Goal: Check status: Check status

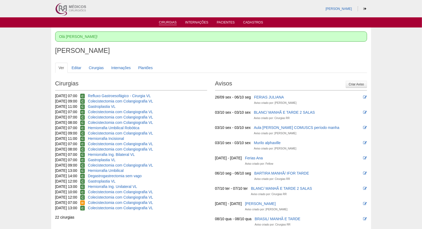
click at [174, 22] on link "Cirurgias" at bounding box center [168, 23] width 18 height 5
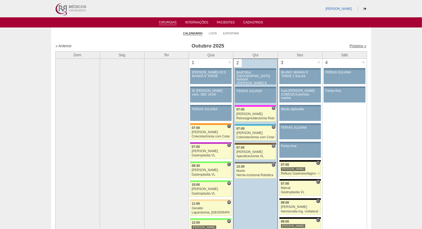
click at [355, 45] on link "Próximo »" at bounding box center [358, 46] width 17 height 4
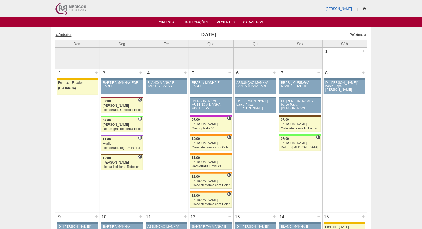
click at [67, 33] on link "« Anterior" at bounding box center [64, 35] width 16 height 4
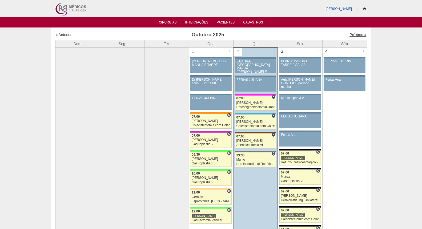
click at [355, 33] on link "Próximo »" at bounding box center [358, 35] width 17 height 4
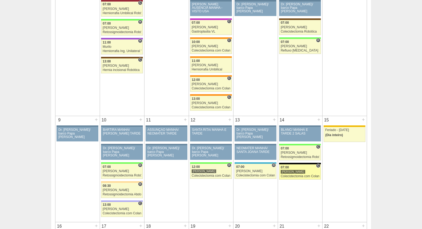
scroll to position [178, 0]
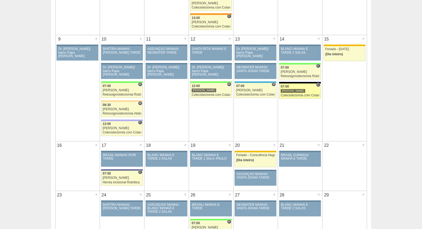
click at [309, 90] on div "[PERSON_NAME]" at bounding box center [300, 90] width 39 height 3
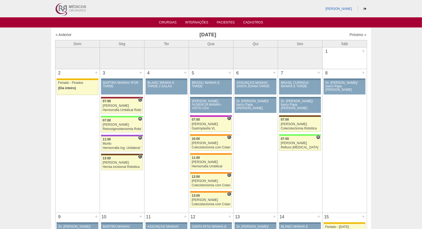
click at [78, 10] on img at bounding box center [70, 8] width 33 height 17
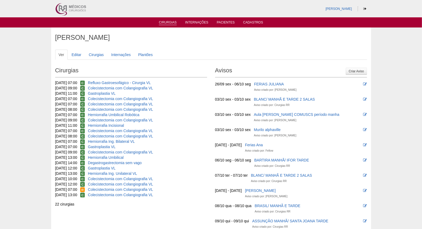
click at [168, 21] on link "Cirurgias" at bounding box center [168, 23] width 18 height 5
